Goal: Transaction & Acquisition: Purchase product/service

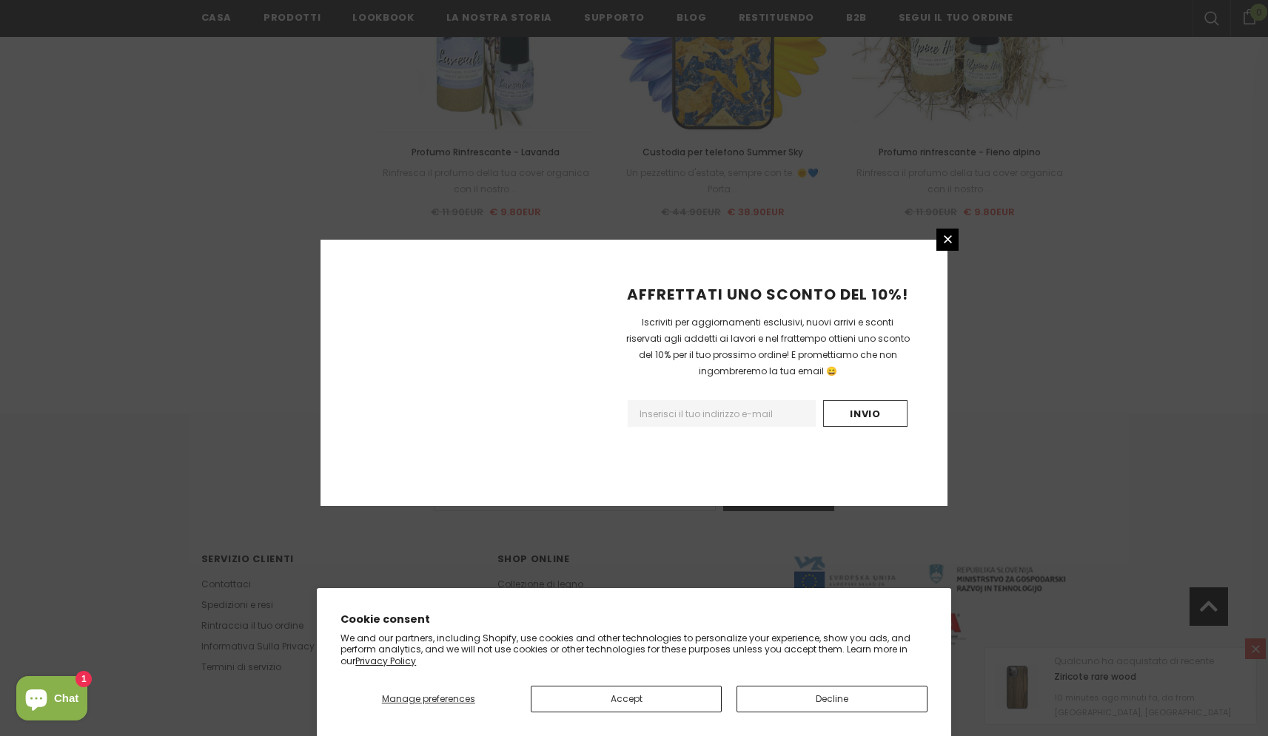
scroll to position [1570, 0]
